Goal: Navigation & Orientation: Find specific page/section

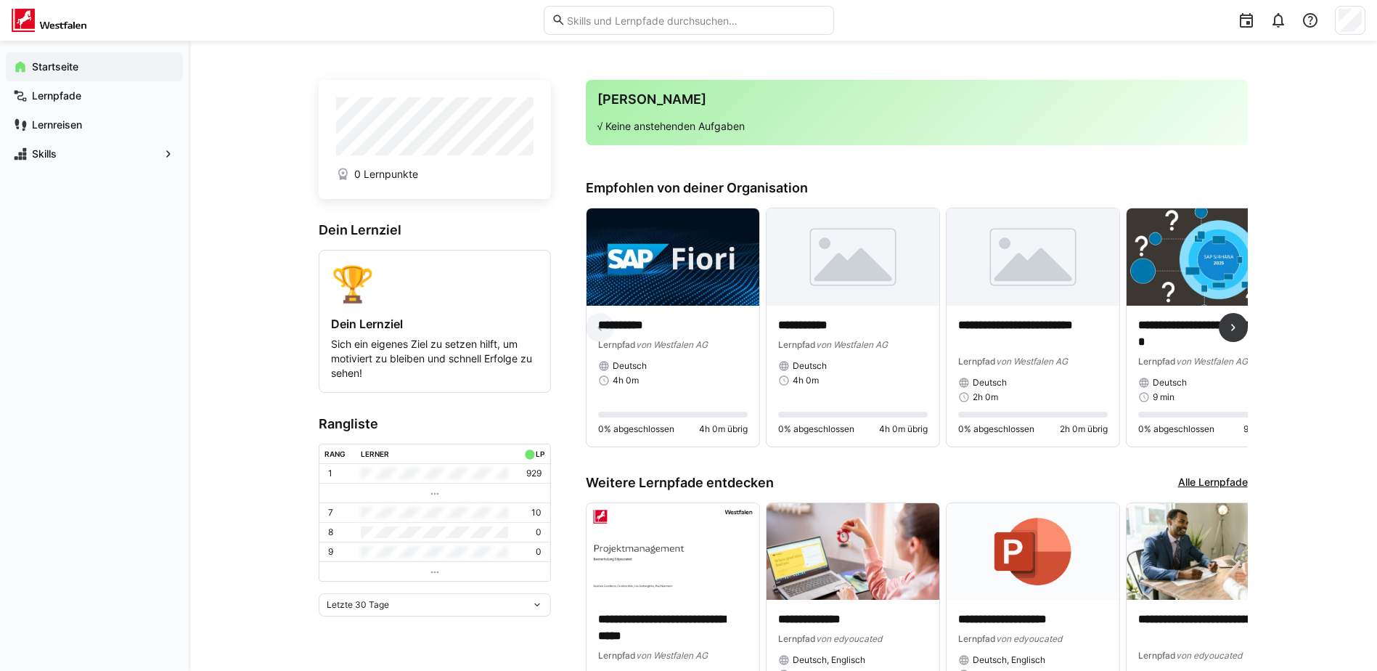
click at [1240, 335] on eds-icon at bounding box center [1233, 327] width 15 height 15
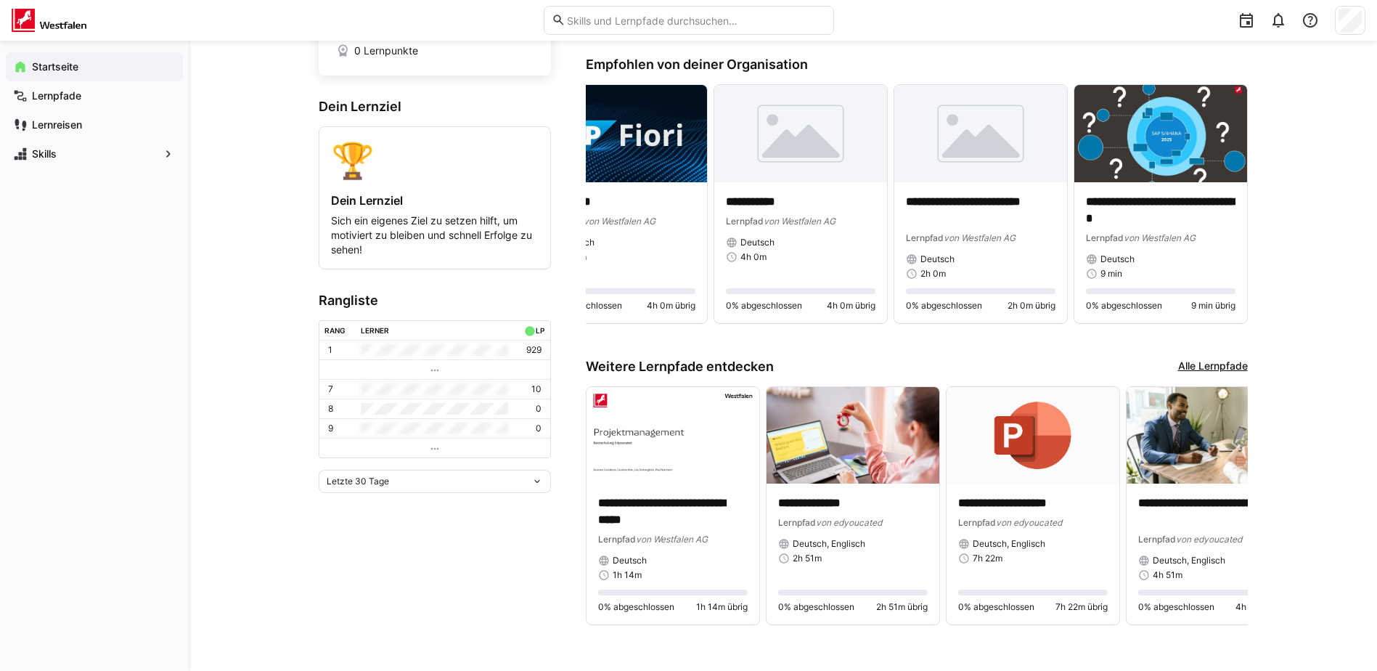
scroll to position [131, 0]
click at [1235, 497] on eds-icon at bounding box center [1233, 504] width 15 height 15
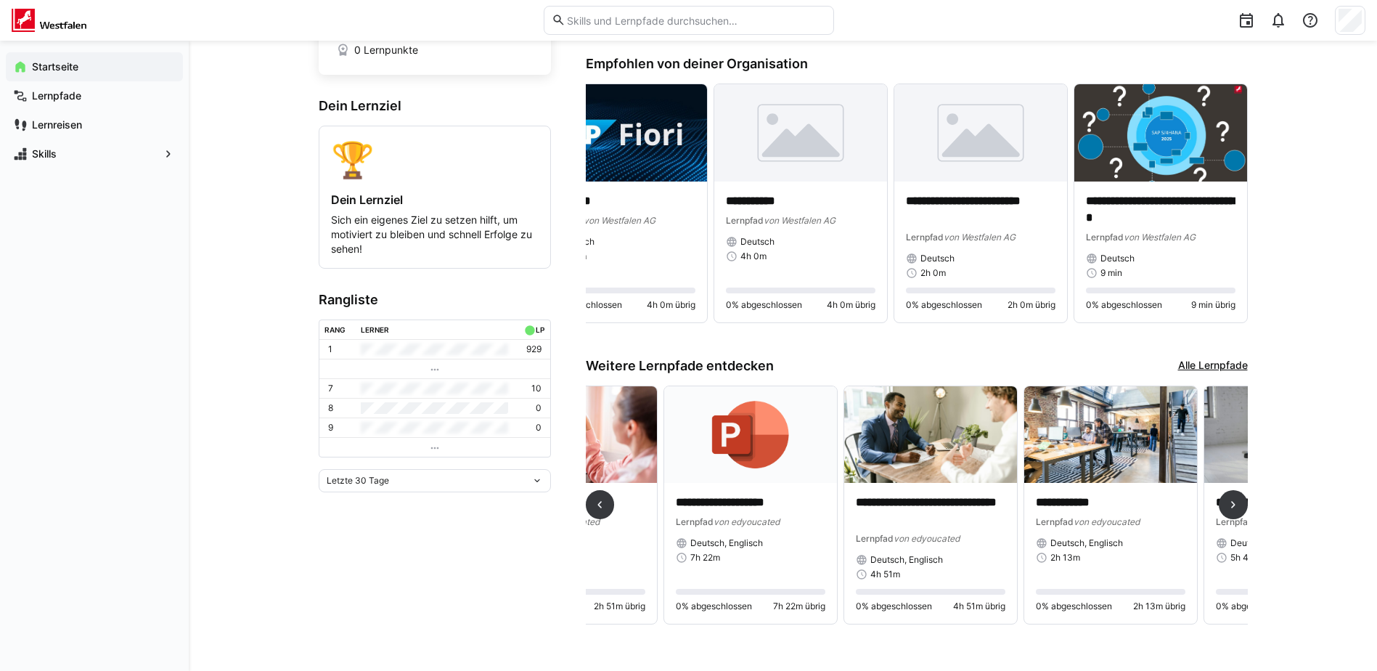
scroll to position [0, 540]
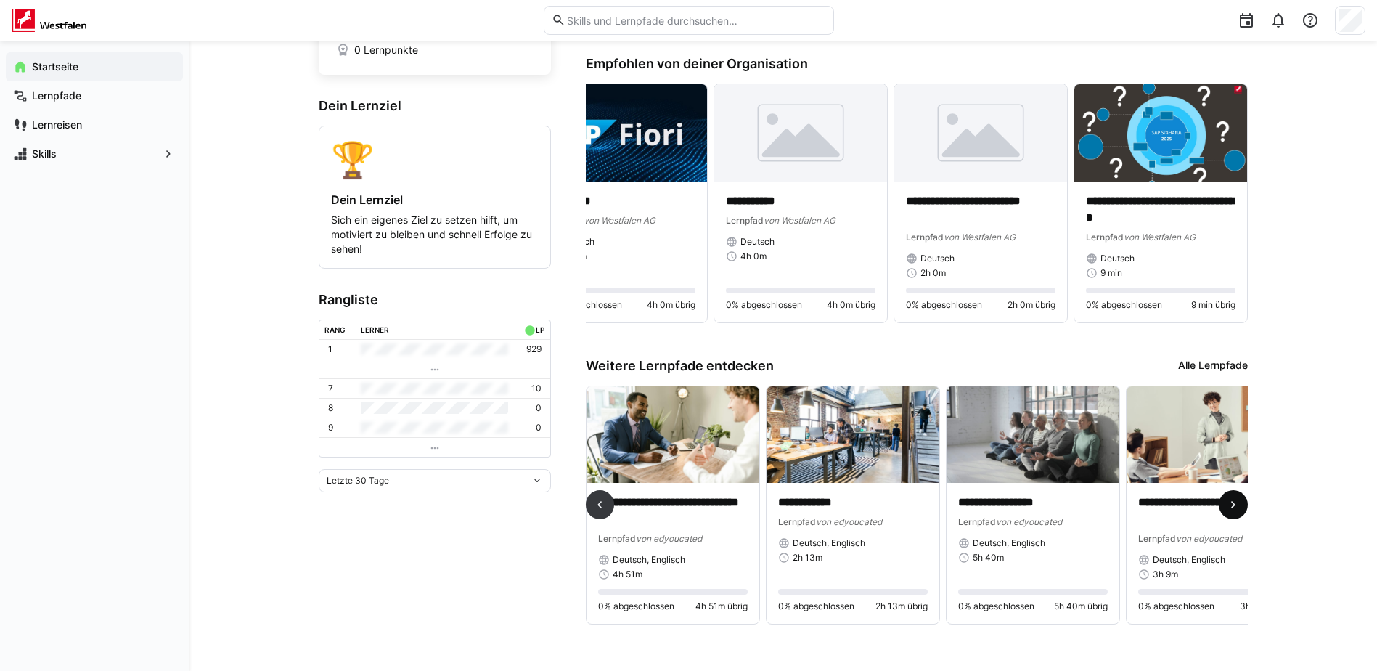
click at [1235, 497] on eds-icon at bounding box center [1233, 504] width 15 height 15
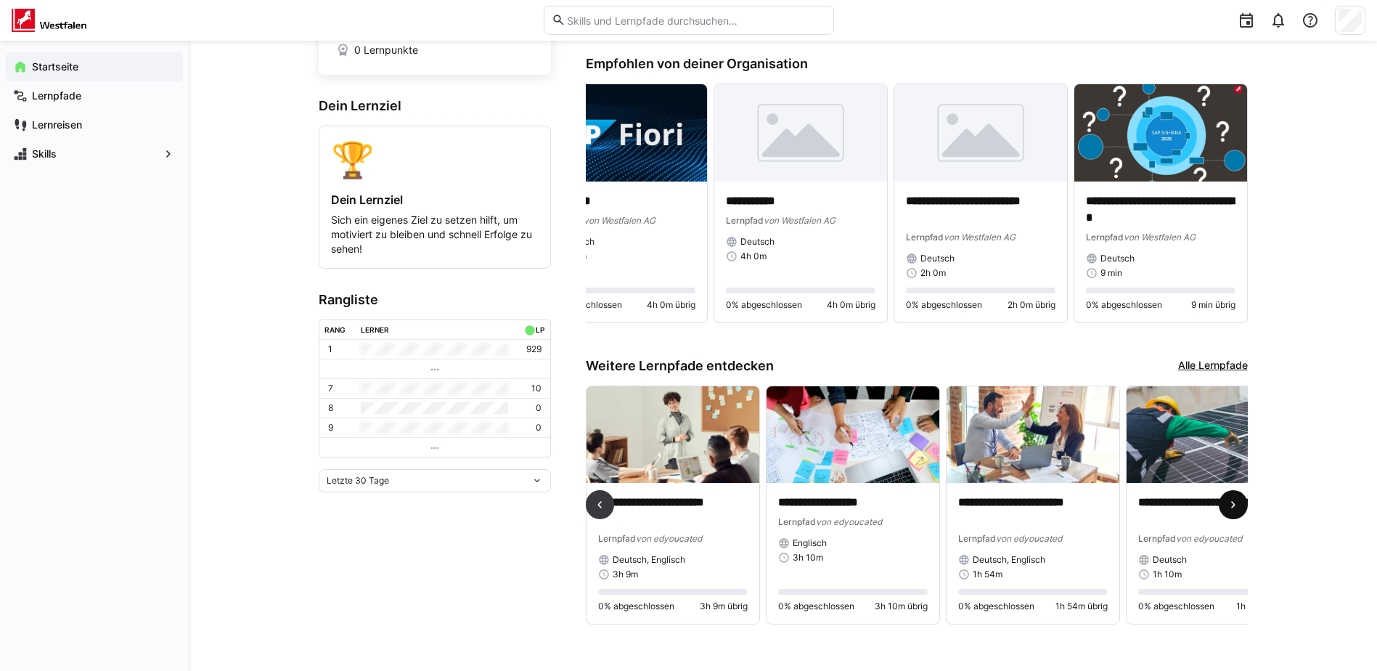
click at [1235, 497] on eds-icon at bounding box center [1233, 504] width 15 height 15
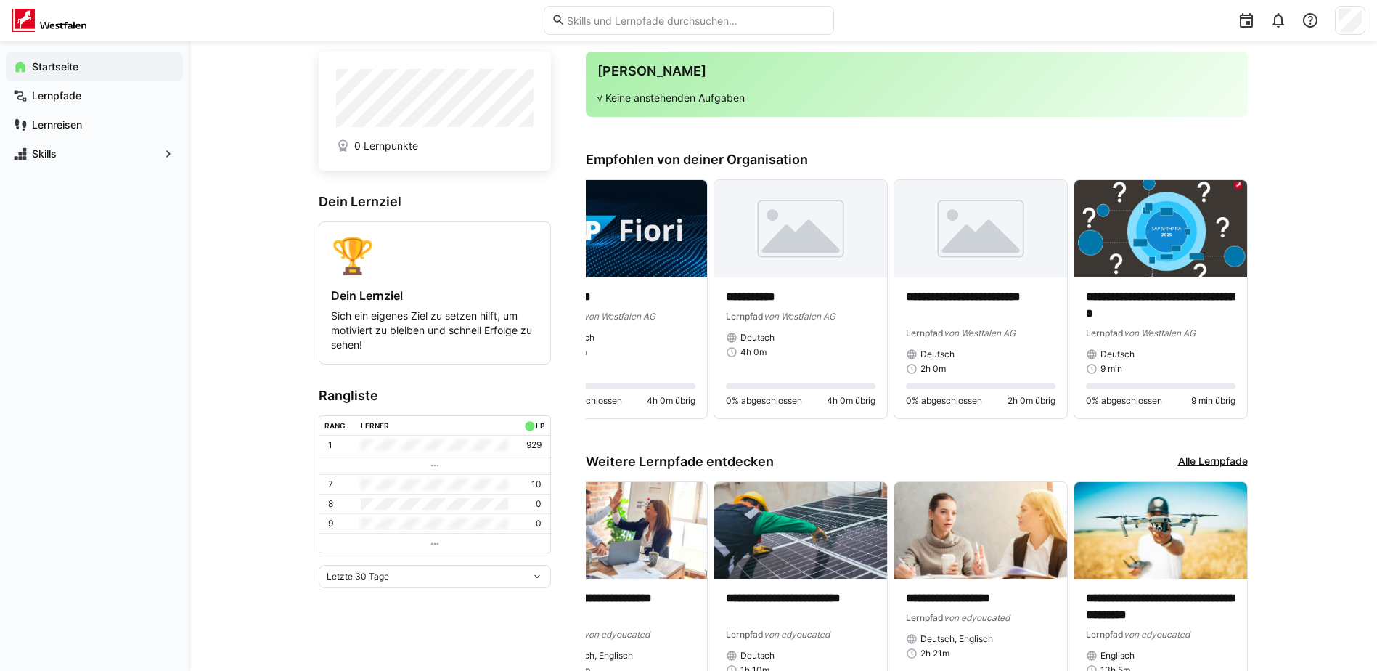
scroll to position [0, 0]
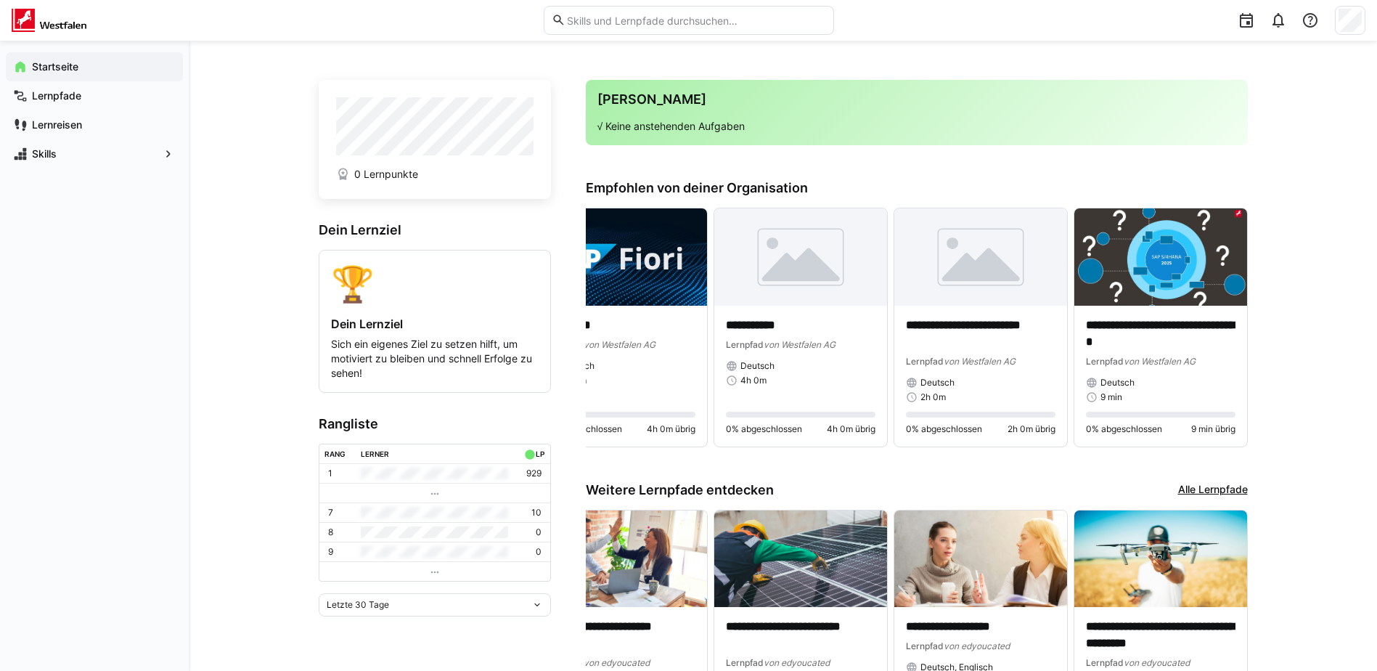
click at [0, 0] on app-navigation-label "Lernpfade" at bounding box center [0, 0] width 0 height 0
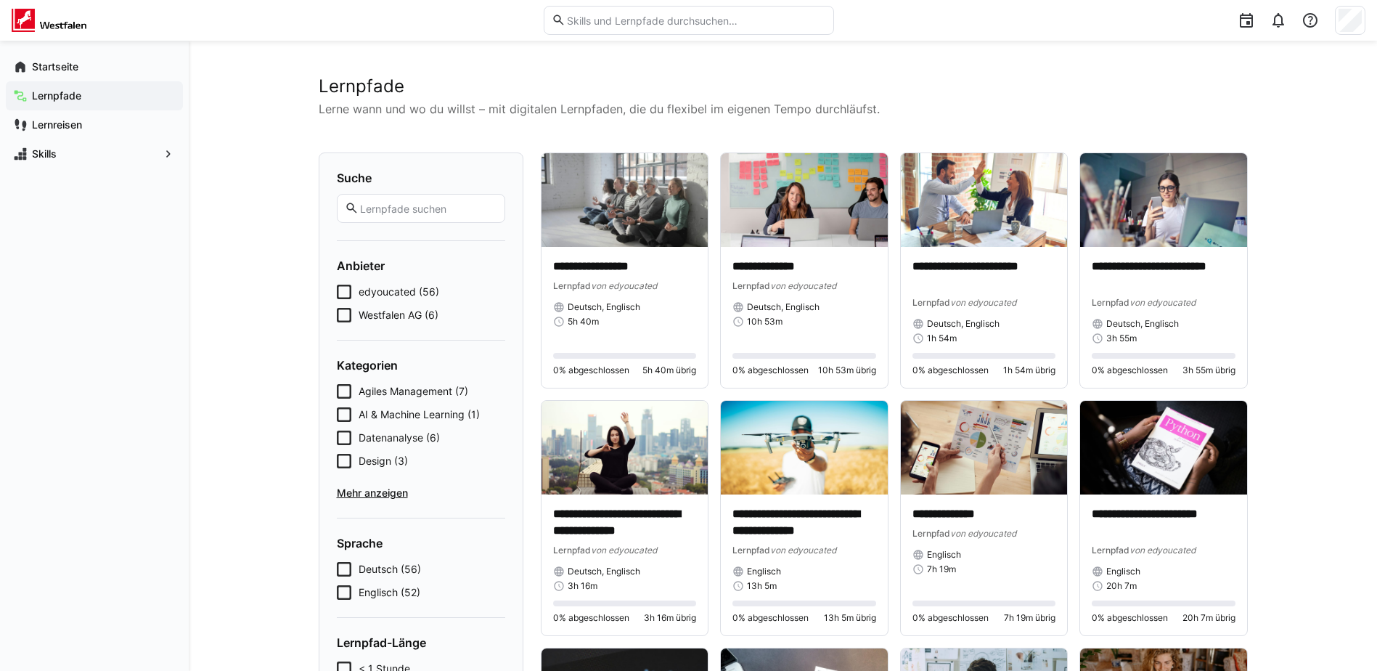
click at [0, 0] on app-navigation-label "Lernreisen" at bounding box center [0, 0] width 0 height 0
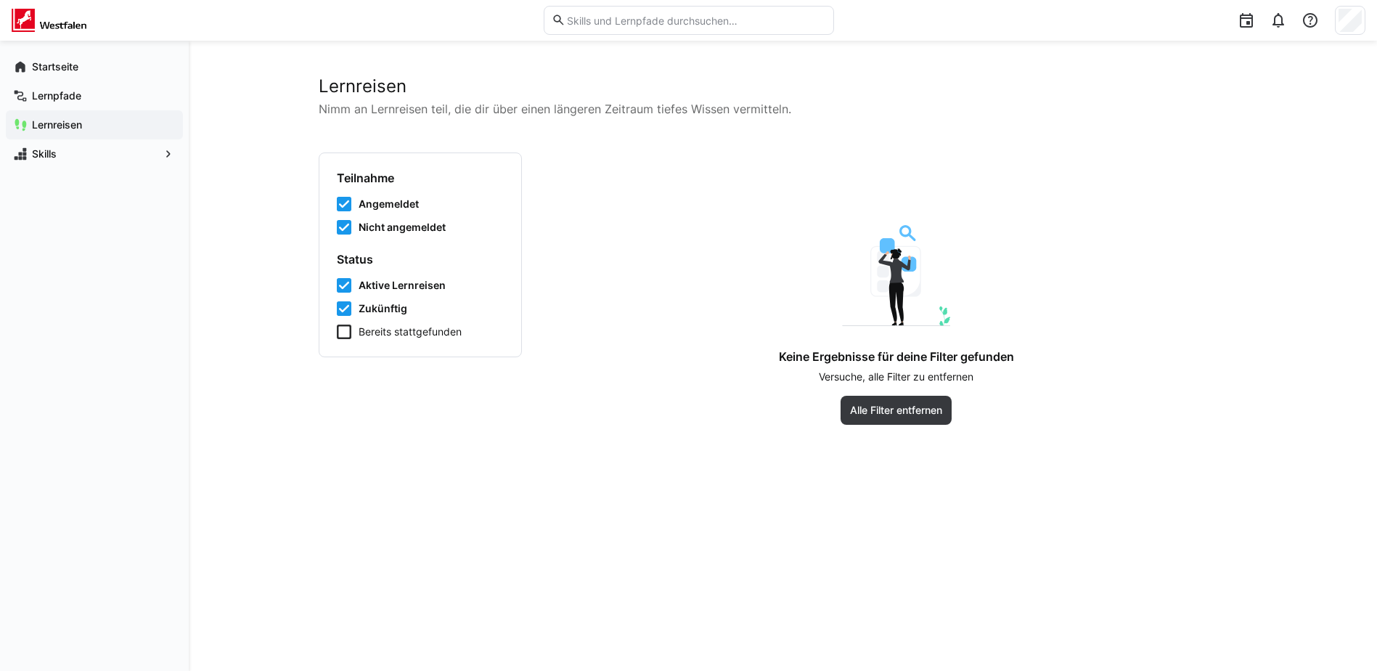
click at [0, 0] on app-navigation-label "Startseite" at bounding box center [0, 0] width 0 height 0
